Goal: Entertainment & Leisure: Consume media (video, audio)

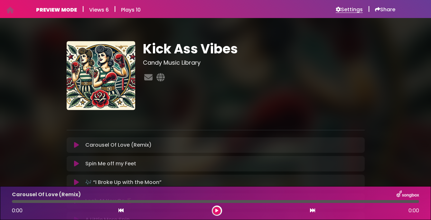
click at [348, 12] on h6 "Settings" at bounding box center [349, 9] width 27 height 6
click at [74, 146] on icon at bounding box center [76, 145] width 5 height 6
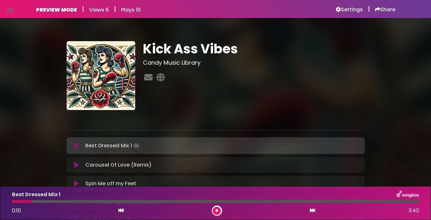
click at [140, 199] on div "Best Dressed Mix 1 0:10 3:40" at bounding box center [215, 203] width 415 height 25
click at [137, 199] on div "Best Dressed Mix 1 0:11 3:40" at bounding box center [215, 203] width 415 height 25
click at [86, 202] on div at bounding box center [215, 201] width 407 height 3
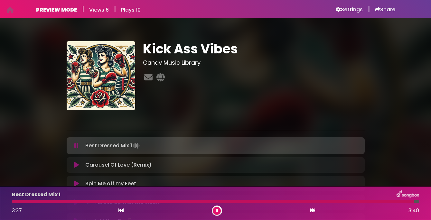
click at [120, 211] on icon at bounding box center [121, 210] width 5 height 5
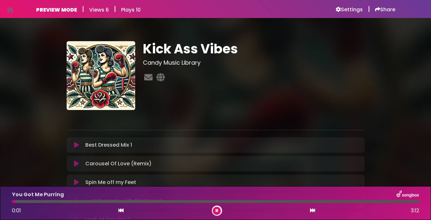
click at [76, 147] on icon at bounding box center [76, 145] width 5 height 6
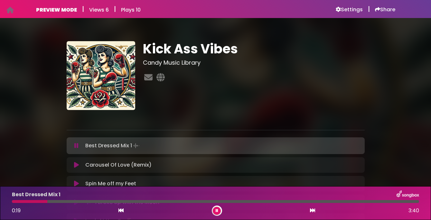
click at [8, 10] on icon at bounding box center [9, 10] width 7 height 0
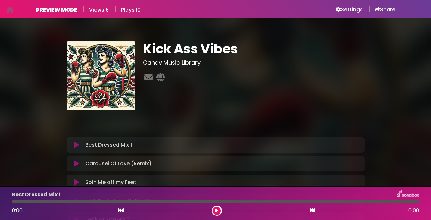
click at [78, 146] on icon at bounding box center [76, 145] width 5 height 6
